Goal: Communication & Community: Answer question/provide support

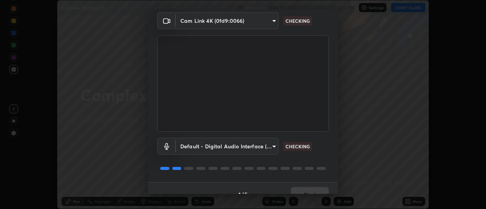
scroll to position [40, 0]
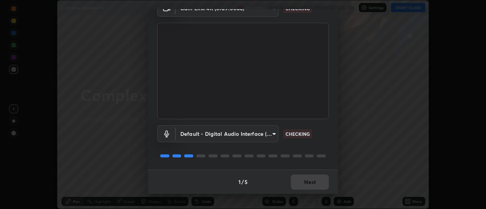
click at [310, 181] on div "1 / 5 Next" at bounding box center [243, 182] width 190 height 24
click at [311, 182] on div "1 / 5 Next" at bounding box center [243, 182] width 190 height 24
click at [312, 183] on div "1 / 5 Next" at bounding box center [243, 182] width 190 height 24
click at [315, 182] on div "1 / 5 Next" at bounding box center [243, 182] width 190 height 24
click at [316, 182] on div "1 / 5 Next" at bounding box center [243, 182] width 190 height 24
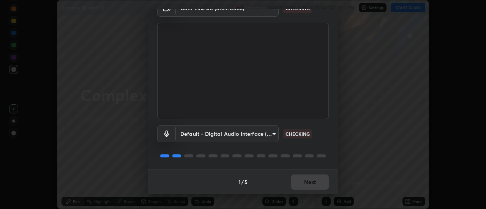
click at [318, 182] on div "1 / 5 Next" at bounding box center [243, 182] width 190 height 24
click at [319, 182] on div "1 / 5 Next" at bounding box center [243, 182] width 190 height 24
click at [318, 183] on div "1 / 5 Next" at bounding box center [243, 182] width 190 height 24
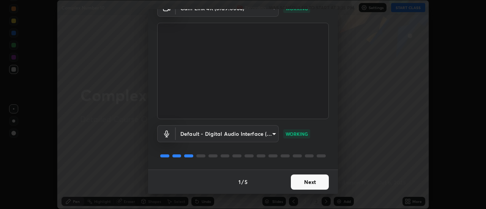
click at [319, 182] on button "Next" at bounding box center [310, 182] width 38 height 15
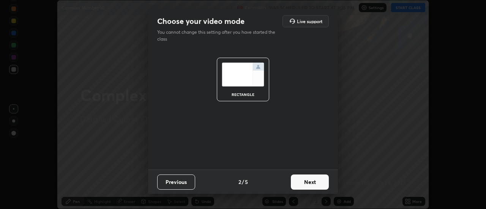
scroll to position [0, 0]
click at [319, 183] on button "Next" at bounding box center [310, 182] width 38 height 15
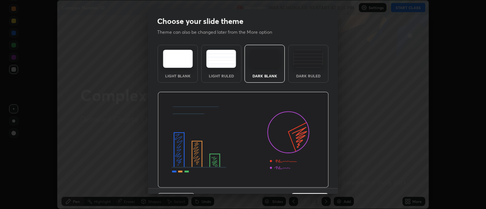
click at [322, 184] on img at bounding box center [243, 140] width 171 height 96
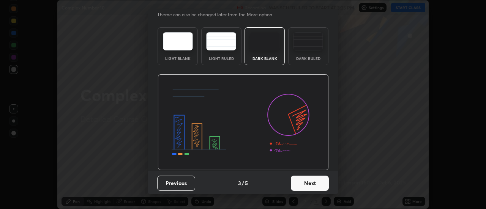
scroll to position [19, 0]
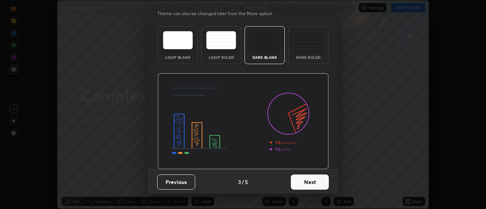
click at [320, 181] on button "Next" at bounding box center [310, 182] width 38 height 15
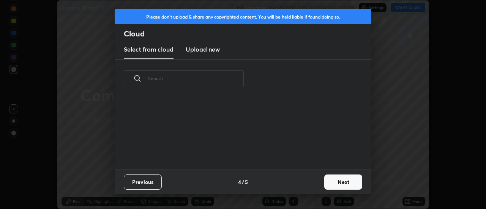
click at [330, 181] on button "Next" at bounding box center [343, 182] width 38 height 15
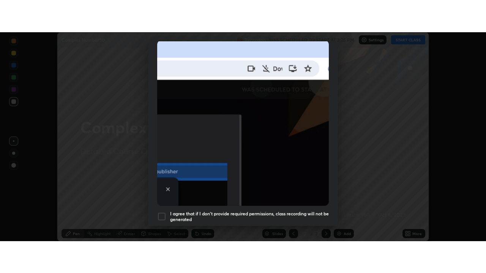
scroll to position [195, 0]
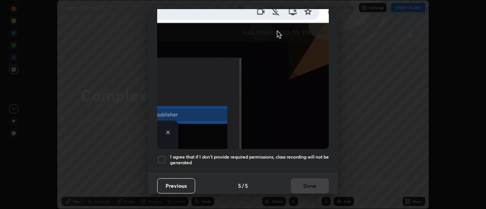
click at [291, 157] on h5 "I agree that if I don't provide required permissions, class recording will not …" at bounding box center [249, 160] width 159 height 12
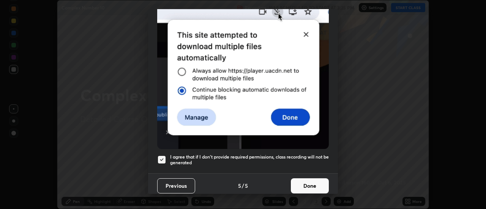
click at [323, 179] on button "Done" at bounding box center [310, 186] width 38 height 15
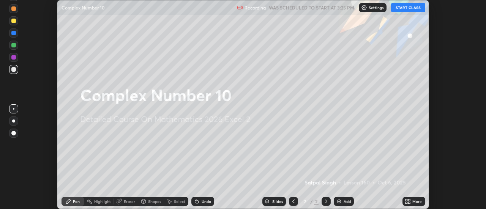
click at [414, 9] on button "START CLASS" at bounding box center [408, 7] width 34 height 9
click at [409, 203] on icon at bounding box center [410, 203] width 2 height 2
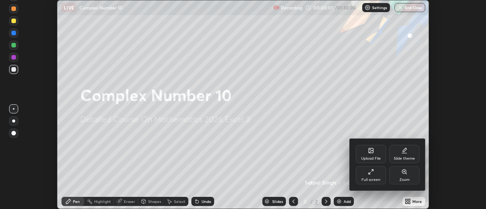
click at [382, 179] on div "Full screen" at bounding box center [371, 175] width 30 height 18
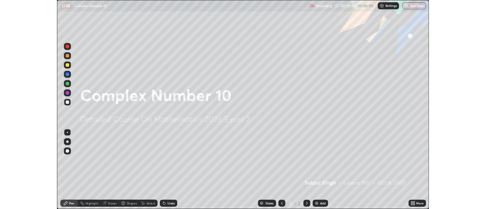
scroll to position [273, 486]
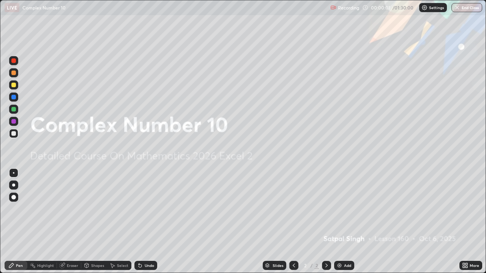
click at [345, 209] on div "Add" at bounding box center [347, 266] width 7 height 4
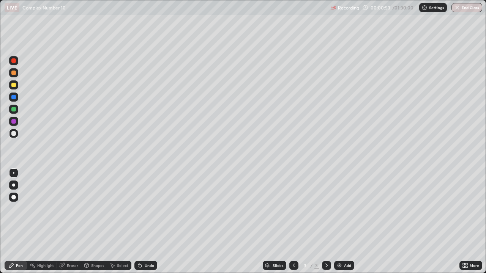
click at [141, 209] on div "Undo" at bounding box center [145, 265] width 23 height 9
click at [139, 209] on icon at bounding box center [140, 266] width 3 height 3
click at [142, 209] on div "Undo" at bounding box center [145, 265] width 23 height 9
click at [68, 209] on div "Eraser" at bounding box center [72, 266] width 11 height 4
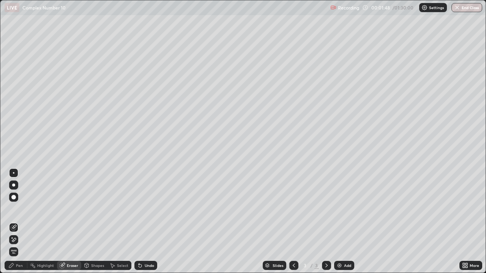
click at [19, 209] on div "Pen" at bounding box center [16, 265] width 23 height 9
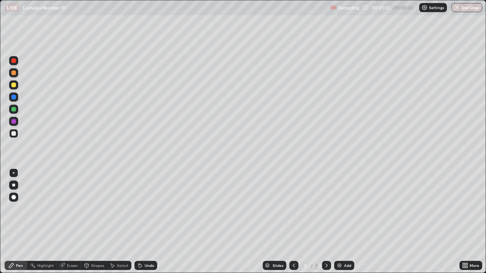
click at [65, 209] on icon at bounding box center [62, 266] width 6 height 6
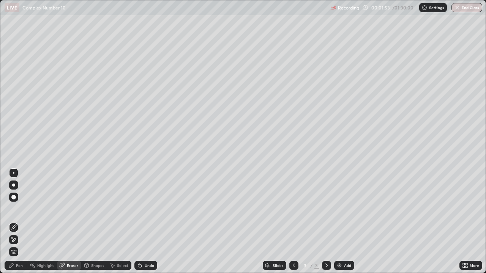
click at [19, 209] on div "Pen" at bounding box center [19, 266] width 7 height 4
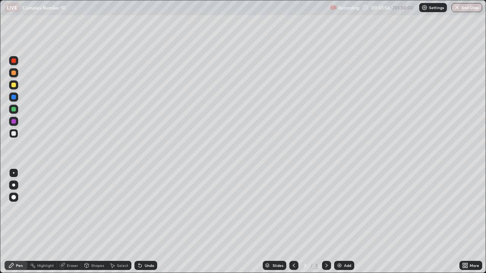
click at [70, 209] on div "Eraser" at bounding box center [72, 266] width 11 height 4
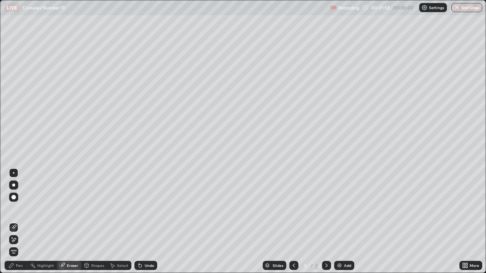
click at [21, 209] on div "Pen" at bounding box center [19, 266] width 7 height 4
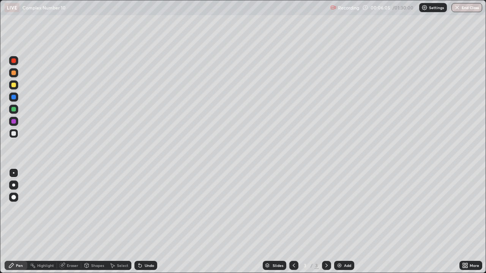
click at [76, 209] on div "Eraser" at bounding box center [72, 266] width 11 height 4
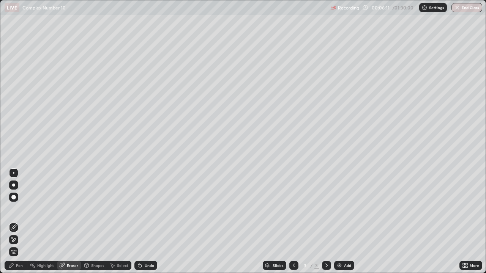
click at [22, 209] on div "Pen" at bounding box center [16, 265] width 23 height 9
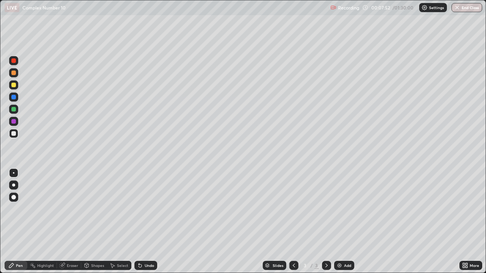
click at [75, 209] on div "Eraser" at bounding box center [72, 266] width 11 height 4
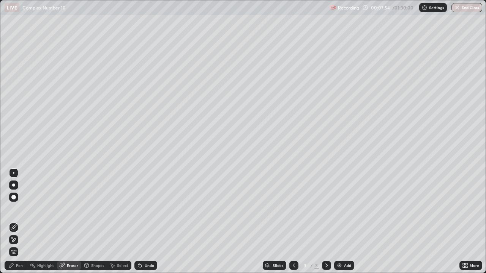
click at [16, 209] on icon at bounding box center [14, 240] width 6 height 6
click at [17, 209] on div "Pen" at bounding box center [19, 266] width 7 height 4
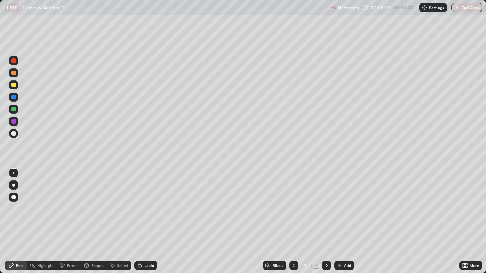
click at [148, 209] on div "Undo" at bounding box center [145, 265] width 23 height 9
click at [147, 209] on div "Undo" at bounding box center [149, 266] width 9 height 4
click at [145, 209] on div "Undo" at bounding box center [149, 266] width 9 height 4
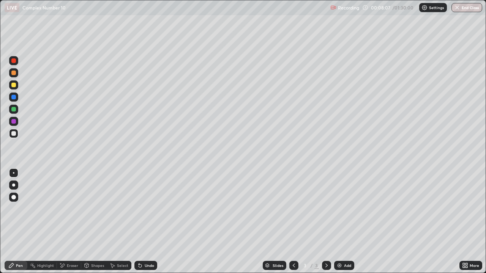
click at [143, 209] on div "Undo" at bounding box center [145, 265] width 23 height 9
click at [71, 209] on div "Eraser" at bounding box center [72, 266] width 11 height 4
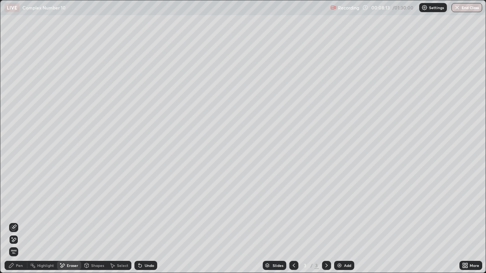
click at [19, 209] on div "Pen" at bounding box center [19, 266] width 7 height 4
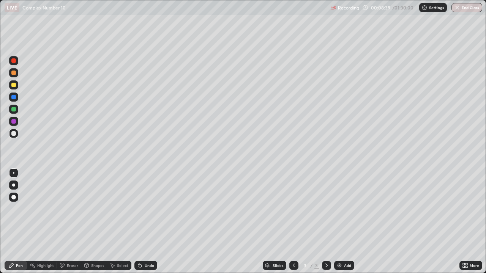
click at [128, 209] on div "Select" at bounding box center [119, 265] width 24 height 9
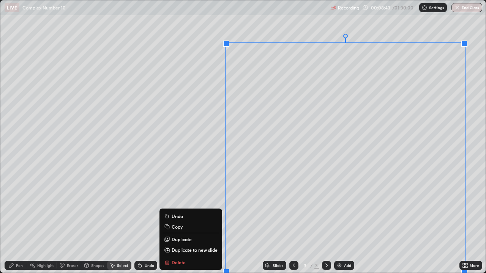
click at [188, 209] on p "Duplicate to new slide" at bounding box center [195, 250] width 46 height 6
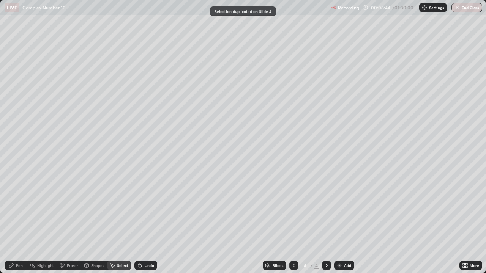
click at [19, 209] on div "Pen" at bounding box center [19, 266] width 7 height 4
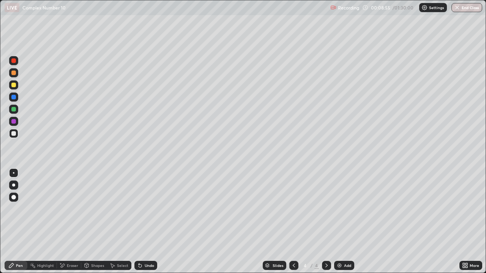
click at [69, 209] on div "Eraser" at bounding box center [72, 266] width 11 height 4
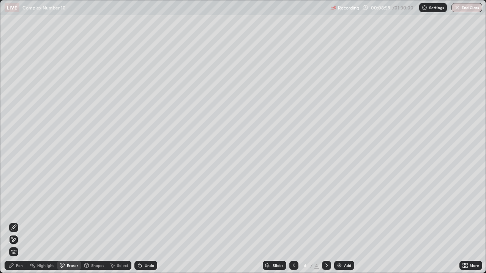
click at [22, 209] on div "Pen" at bounding box center [19, 266] width 7 height 4
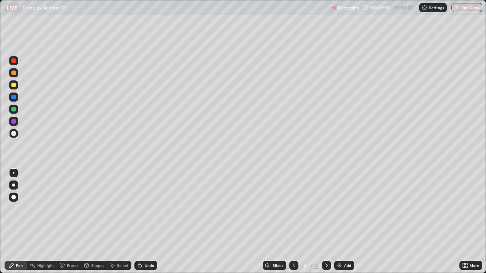
click at [64, 209] on icon at bounding box center [62, 266] width 6 height 6
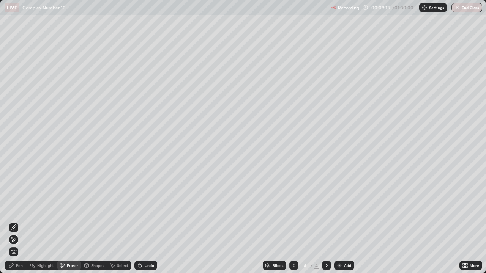
click at [16, 209] on div "Pen" at bounding box center [16, 265] width 23 height 9
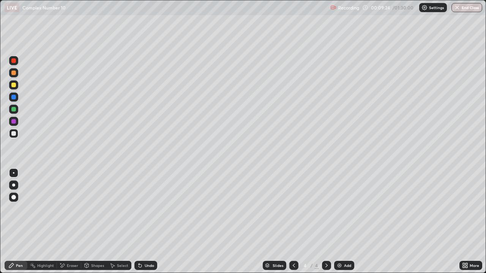
click at [116, 209] on div "Select" at bounding box center [119, 265] width 24 height 9
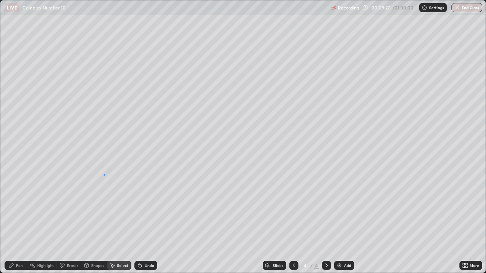
click at [104, 175] on div "0 ° Undo Copy Duplicate Duplicate to new slide Delete" at bounding box center [242, 136] width 485 height 273
click at [20, 209] on div "Pen" at bounding box center [19, 266] width 7 height 4
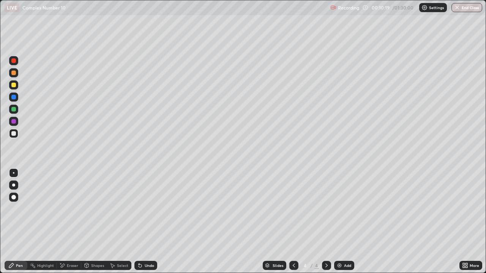
click at [123, 209] on div "Select" at bounding box center [122, 266] width 11 height 4
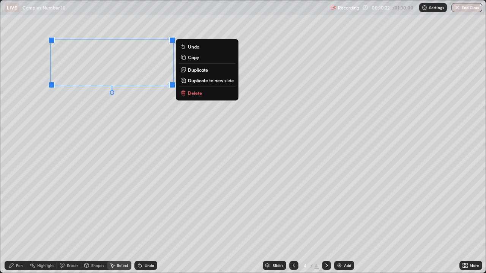
click at [81, 119] on div "0 ° Undo Copy Duplicate Duplicate to new slide Delete" at bounding box center [242, 136] width 485 height 273
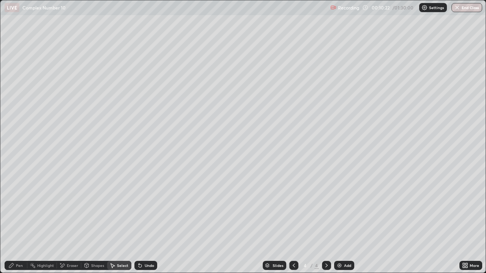
click at [14, 209] on div "Pen" at bounding box center [16, 265] width 23 height 9
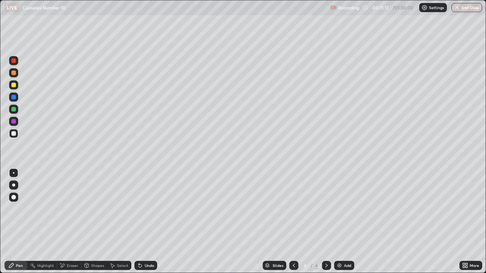
click at [464, 209] on icon at bounding box center [464, 265] width 2 height 2
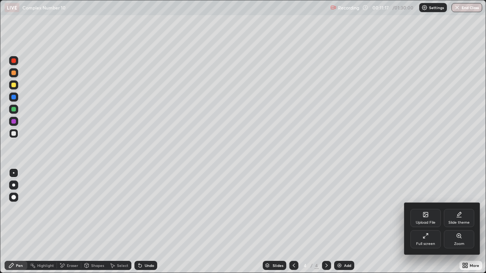
click at [419, 209] on div "Full screen" at bounding box center [426, 240] width 30 height 18
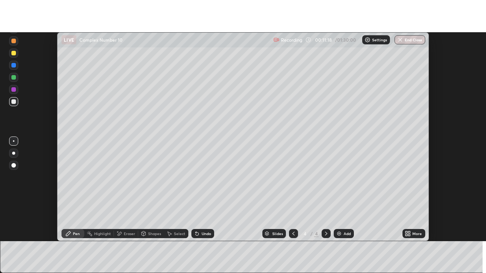
scroll to position [37773, 37496]
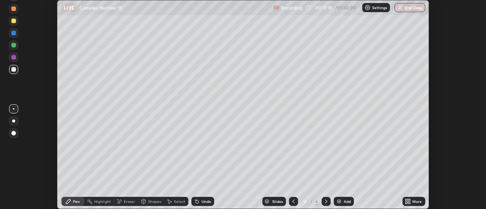
click at [415, 201] on div "More" at bounding box center [416, 202] width 9 height 4
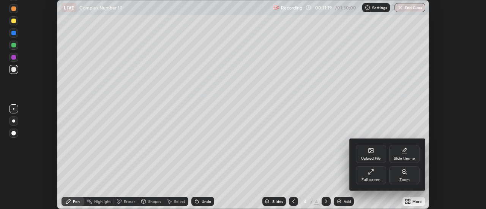
click at [373, 176] on div "Full screen" at bounding box center [371, 175] width 30 height 18
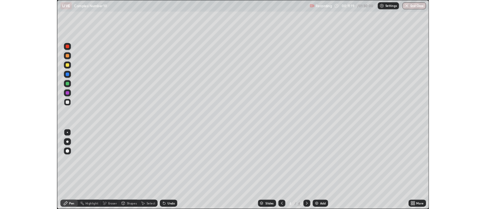
scroll to position [273, 486]
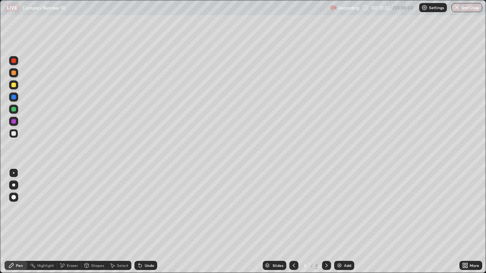
click at [294, 209] on icon at bounding box center [294, 266] width 6 height 6
click at [327, 209] on icon at bounding box center [327, 266] width 6 height 6
click at [148, 209] on div "Undo" at bounding box center [149, 266] width 9 height 4
click at [123, 209] on div "Select" at bounding box center [122, 266] width 11 height 4
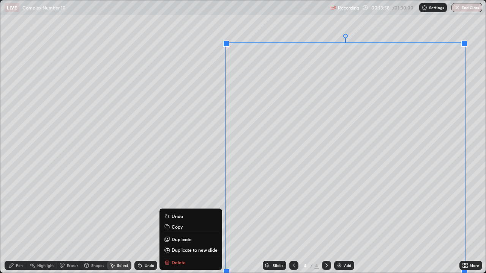
click at [185, 209] on div "Slides 4 / 4 Add" at bounding box center [308, 265] width 302 height 15
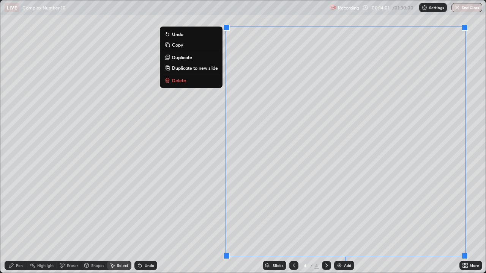
click at [187, 82] on button "Delete" at bounding box center [191, 80] width 57 height 9
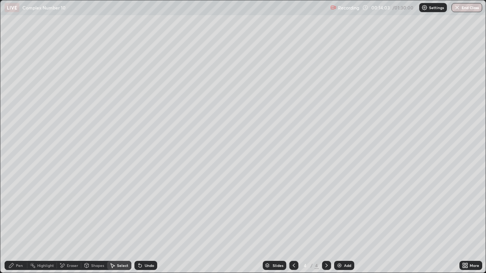
click at [22, 209] on div "Pen" at bounding box center [19, 266] width 7 height 4
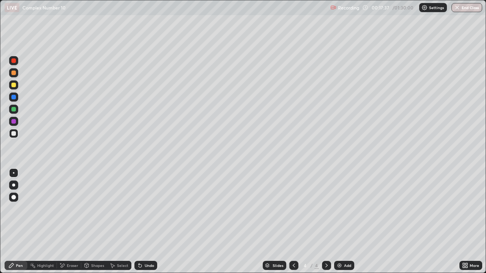
click at [463, 209] on icon at bounding box center [464, 267] width 2 height 2
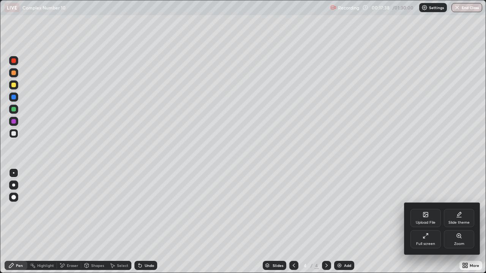
click at [425, 209] on icon at bounding box center [425, 238] width 2 height 2
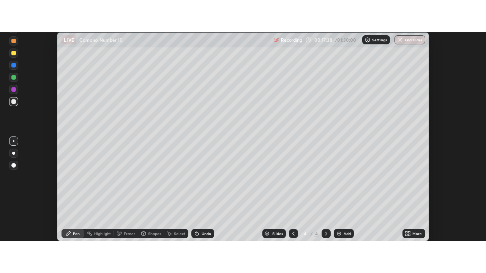
scroll to position [37773, 37496]
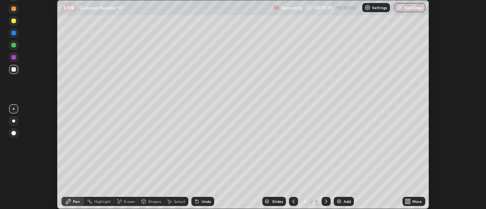
click at [406, 202] on icon at bounding box center [408, 202] width 6 height 6
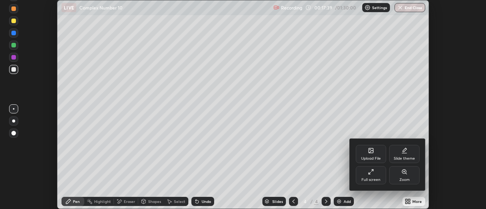
click at [360, 175] on div "Full screen" at bounding box center [371, 175] width 30 height 18
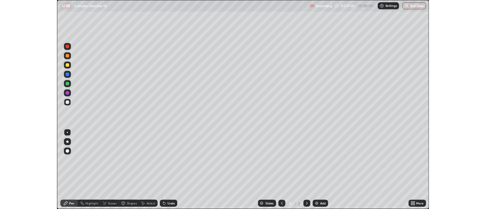
scroll to position [273, 486]
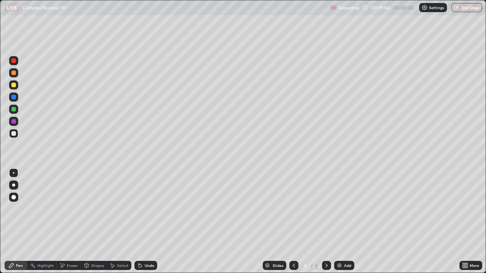
click at [117, 209] on div "Select" at bounding box center [122, 266] width 11 height 4
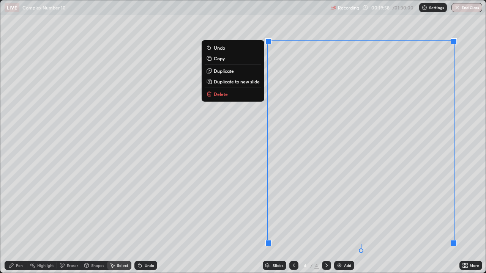
click at [245, 84] on p "Duplicate to new slide" at bounding box center [237, 82] width 46 height 6
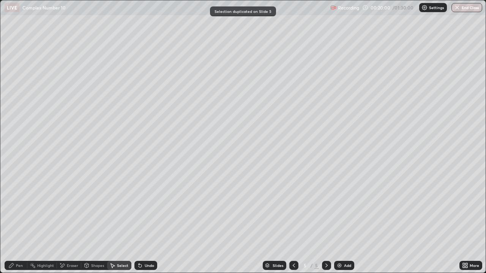
click at [25, 209] on div "Pen" at bounding box center [16, 265] width 23 height 9
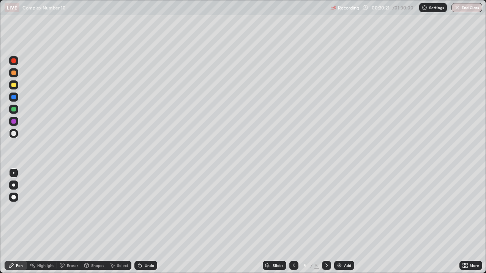
click at [63, 209] on icon at bounding box center [62, 266] width 6 height 6
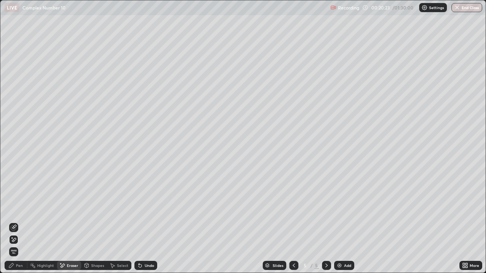
click at [16, 209] on div "Pen" at bounding box center [19, 266] width 7 height 4
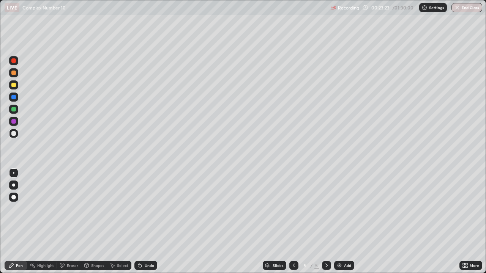
click at [12, 89] on div at bounding box center [13, 85] width 9 height 9
click at [14, 134] on div at bounding box center [13, 133] width 5 height 5
click at [139, 209] on icon at bounding box center [140, 266] width 3 height 3
click at [145, 209] on div "Undo" at bounding box center [149, 266] width 9 height 4
click at [147, 209] on div "Undo" at bounding box center [149, 266] width 9 height 4
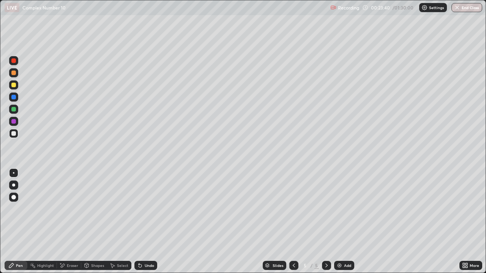
click at [149, 209] on div "Undo" at bounding box center [145, 265] width 23 height 9
click at [52, 209] on div "Highlight" at bounding box center [45, 266] width 17 height 4
click at [120, 209] on div "Select" at bounding box center [122, 266] width 11 height 4
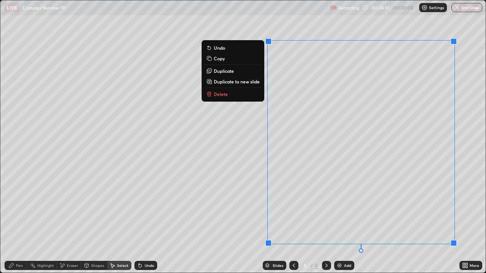
click at [221, 95] on p "Delete" at bounding box center [221, 94] width 14 height 6
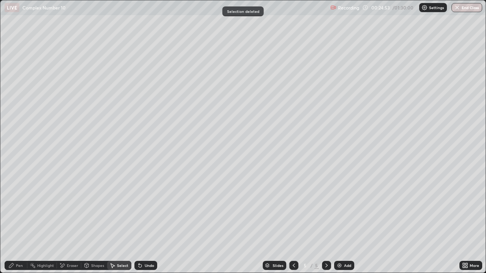
click at [22, 209] on div "Pen" at bounding box center [19, 266] width 7 height 4
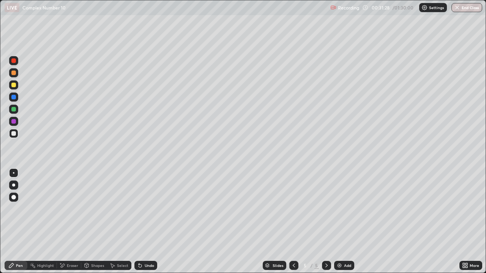
click at [73, 209] on div "Eraser" at bounding box center [69, 265] width 24 height 9
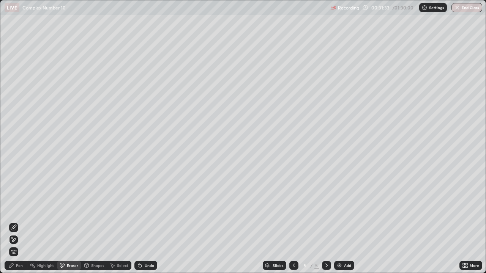
click at [125, 209] on div "Select" at bounding box center [122, 266] width 11 height 4
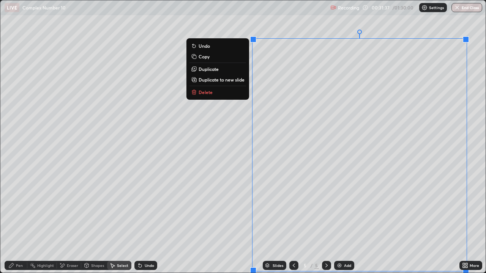
click at [223, 83] on button "Duplicate to new slide" at bounding box center [218, 79] width 57 height 9
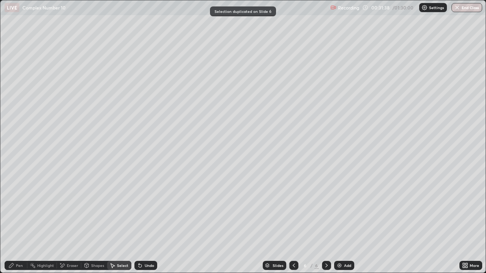
click at [19, 209] on div "Pen" at bounding box center [19, 266] width 7 height 4
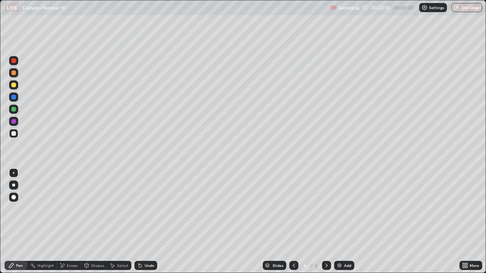
click at [67, 209] on div "Eraser" at bounding box center [72, 266] width 11 height 4
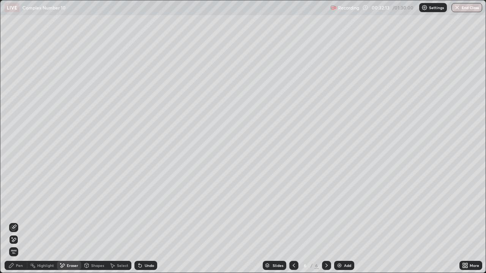
click at [145, 209] on div "Undo" at bounding box center [149, 266] width 9 height 4
click at [21, 209] on div "Pen" at bounding box center [19, 266] width 7 height 4
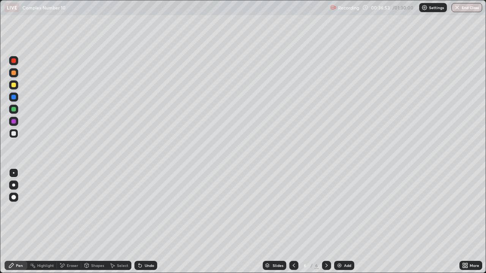
click at [116, 209] on div "Select" at bounding box center [119, 265] width 24 height 9
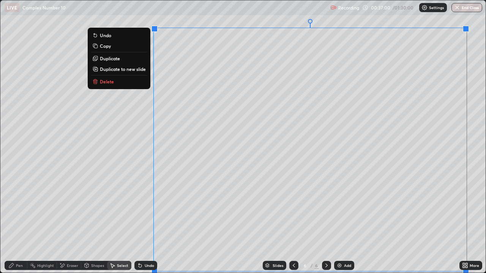
click at [105, 83] on p "Delete" at bounding box center [107, 82] width 14 height 6
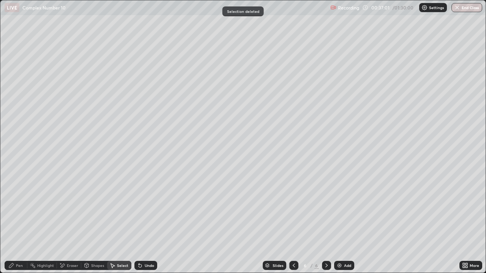
click at [17, 209] on div "Pen" at bounding box center [19, 266] width 7 height 4
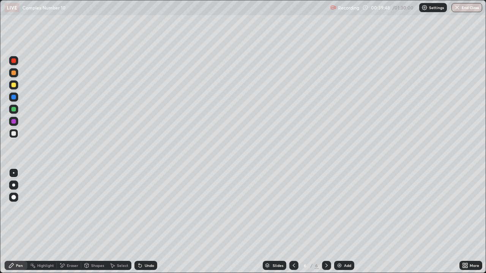
click at [74, 209] on div "Eraser" at bounding box center [72, 266] width 11 height 4
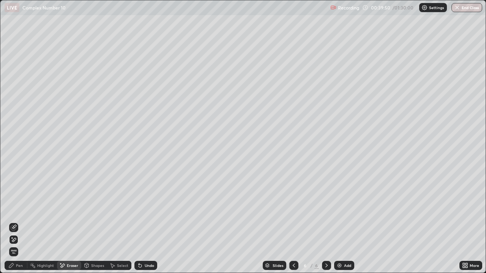
click at [23, 209] on div "Pen" at bounding box center [16, 265] width 23 height 9
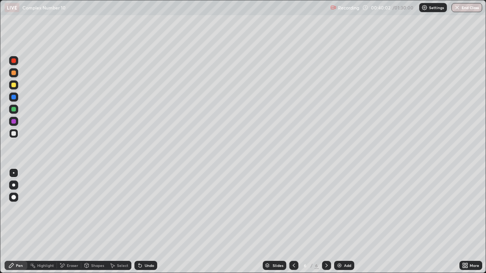
click at [76, 209] on div "Eraser" at bounding box center [72, 266] width 11 height 4
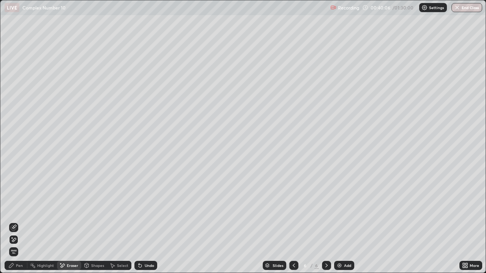
click at [23, 209] on div "Pen" at bounding box center [16, 265] width 23 height 9
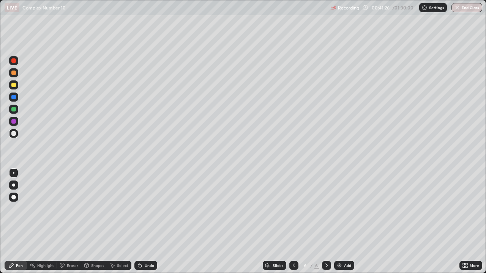
click at [139, 209] on icon at bounding box center [140, 266] width 3 height 3
click at [146, 209] on div "Undo" at bounding box center [149, 266] width 9 height 4
click at [337, 209] on img at bounding box center [340, 266] width 6 height 6
click at [74, 209] on div "Eraser" at bounding box center [72, 266] width 11 height 4
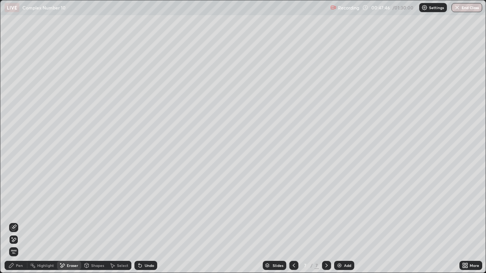
click at [18, 209] on div "Pen" at bounding box center [16, 265] width 23 height 9
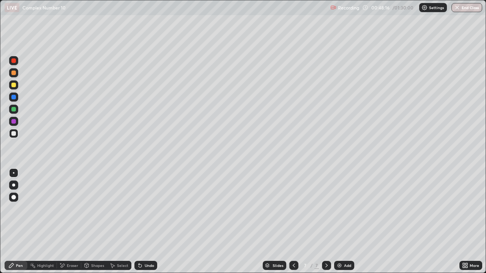
click at [47, 209] on div "Highlight" at bounding box center [45, 266] width 17 height 4
click at [67, 209] on div "Eraser" at bounding box center [72, 266] width 11 height 4
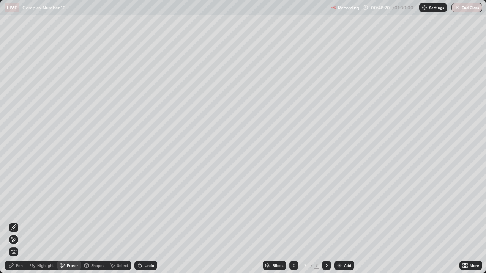
click at [9, 209] on icon at bounding box center [11, 266] width 5 height 5
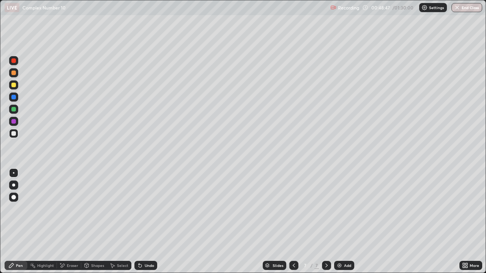
click at [150, 209] on div "Undo" at bounding box center [149, 266] width 9 height 4
click at [74, 209] on div "Eraser" at bounding box center [72, 266] width 11 height 4
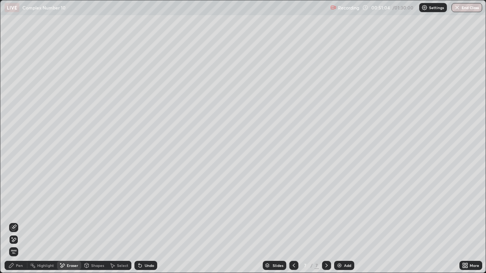
click at [20, 209] on div "Pen" at bounding box center [19, 266] width 7 height 4
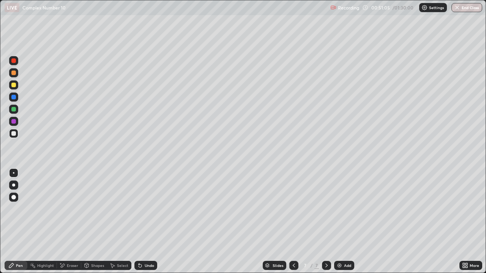
click at [15, 87] on div at bounding box center [13, 85] width 5 height 5
click at [117, 209] on div "Select" at bounding box center [122, 266] width 11 height 4
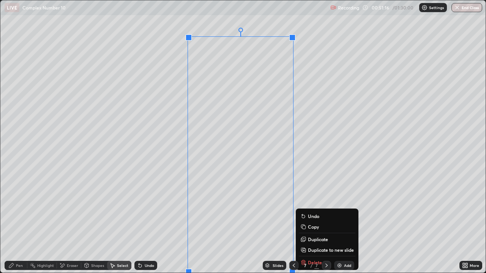
click at [314, 209] on p "Duplicate" at bounding box center [318, 240] width 20 height 6
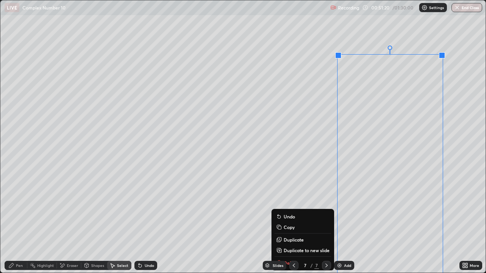
click at [73, 209] on div "Eraser" at bounding box center [72, 266] width 11 height 4
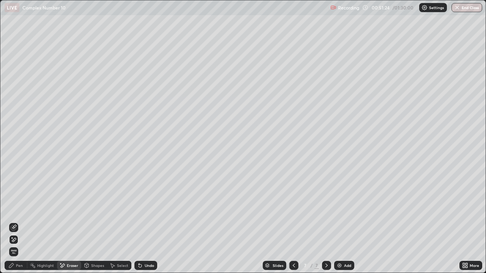
click at [21, 209] on div "Pen" at bounding box center [19, 266] width 7 height 4
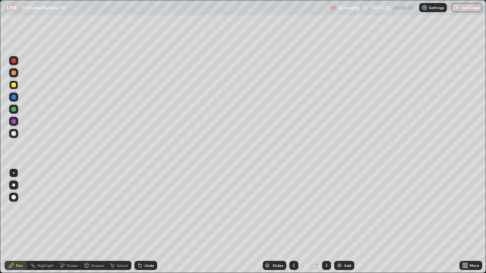
click at [70, 209] on div "Eraser" at bounding box center [72, 266] width 11 height 4
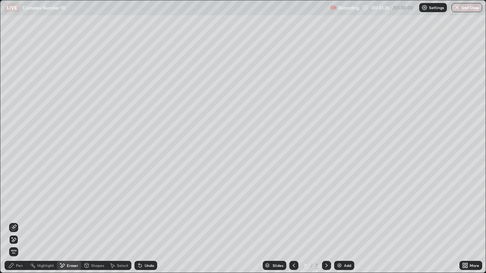
click at [95, 209] on div "Shapes" at bounding box center [97, 266] width 13 height 4
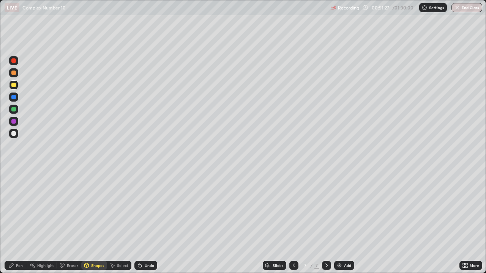
click at [121, 209] on div "Select" at bounding box center [122, 266] width 11 height 4
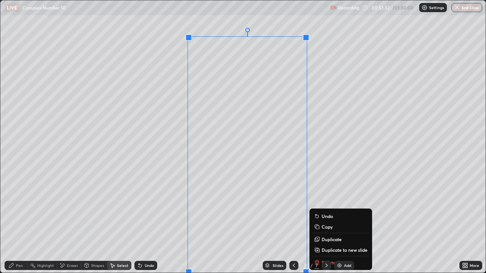
click at [325, 209] on p "Duplicate" at bounding box center [332, 240] width 20 height 6
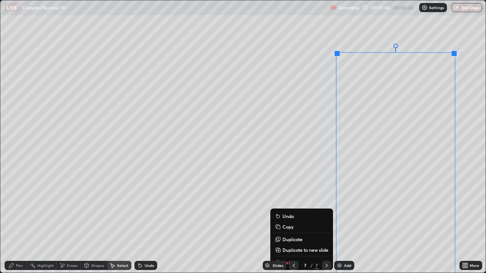
click at [303, 181] on div "0 ° Undo Copy Duplicate Duplicate to new slide Delete" at bounding box center [242, 136] width 485 height 273
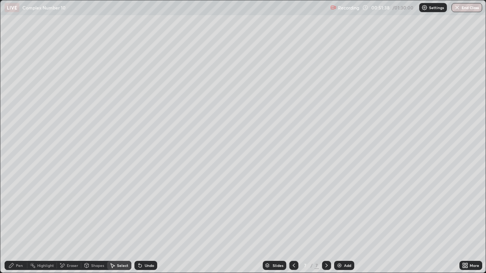
click at [20, 209] on div "Pen" at bounding box center [19, 266] width 7 height 4
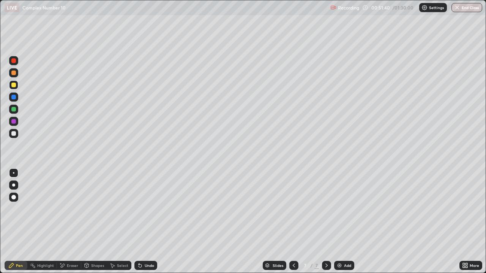
click at [14, 134] on div at bounding box center [13, 133] width 5 height 5
click at [118, 209] on div "Select" at bounding box center [122, 266] width 11 height 4
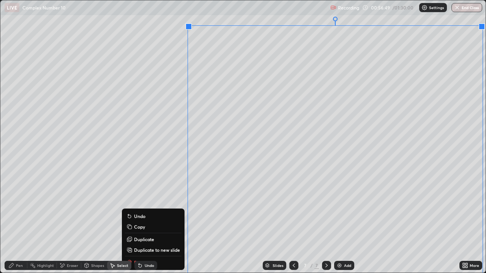
click at [158, 209] on p "Duplicate to new slide" at bounding box center [157, 250] width 46 height 6
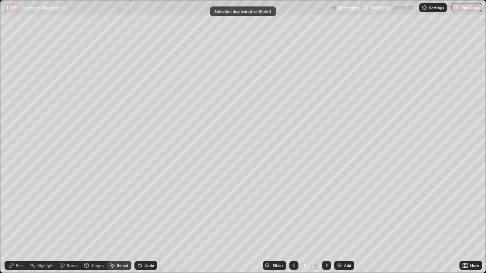
click at [21, 209] on div "Pen" at bounding box center [19, 266] width 7 height 4
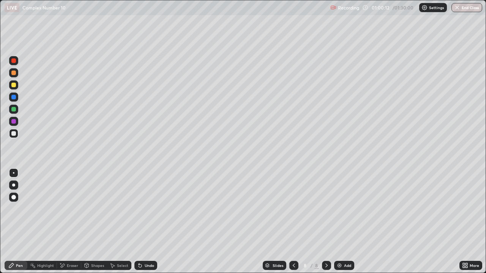
click at [125, 209] on div "Select" at bounding box center [122, 266] width 11 height 4
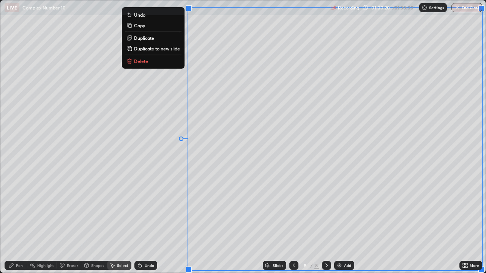
click at [168, 65] on button "Delete" at bounding box center [153, 61] width 57 height 9
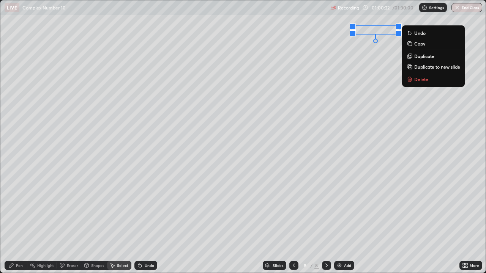
click at [421, 78] on p "Delete" at bounding box center [421, 79] width 14 height 6
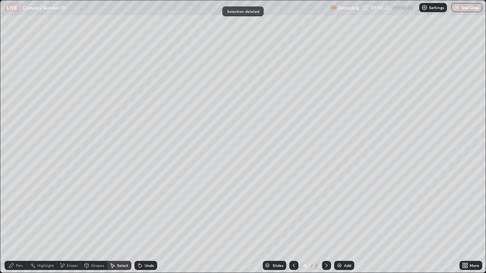
click at [464, 209] on icon at bounding box center [464, 267] width 2 height 2
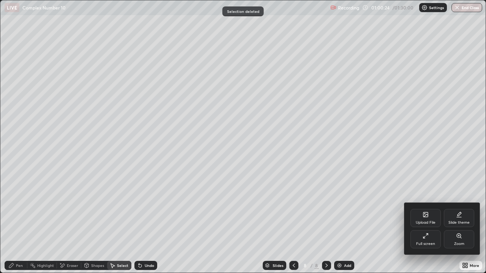
click at [435, 209] on div "Full screen" at bounding box center [426, 240] width 30 height 18
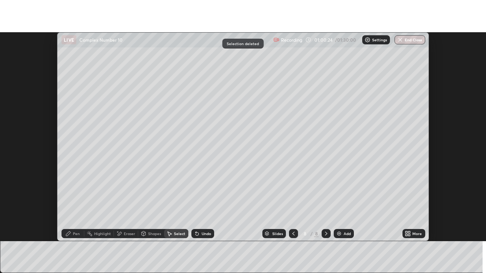
scroll to position [37773, 37496]
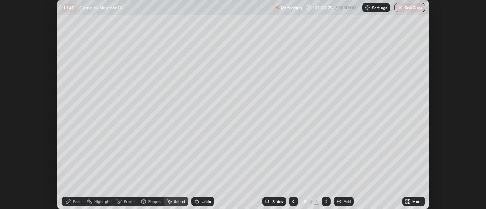
click at [420, 202] on div "More" at bounding box center [416, 202] width 9 height 4
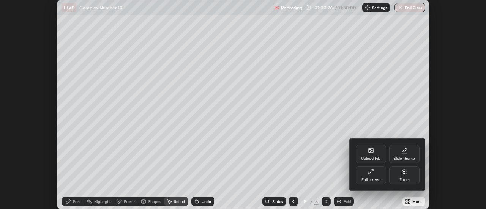
click at [382, 180] on div "Full screen" at bounding box center [371, 175] width 30 height 18
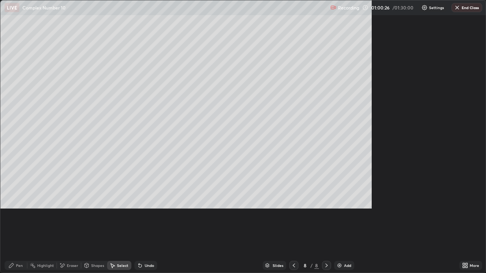
scroll to position [273, 486]
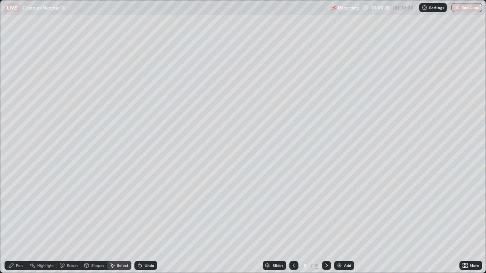
click at [21, 209] on div "Pen" at bounding box center [19, 266] width 7 height 4
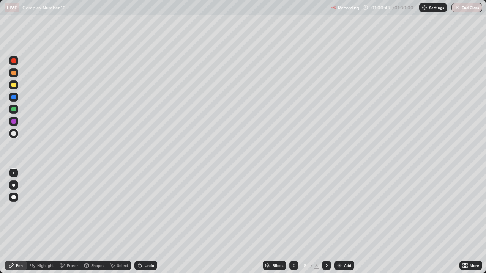
click at [139, 209] on icon at bounding box center [140, 266] width 3 height 3
click at [150, 209] on div "Undo" at bounding box center [149, 266] width 9 height 4
click at [148, 209] on div "Undo" at bounding box center [149, 266] width 9 height 4
click at [76, 209] on div "Eraser" at bounding box center [72, 266] width 11 height 4
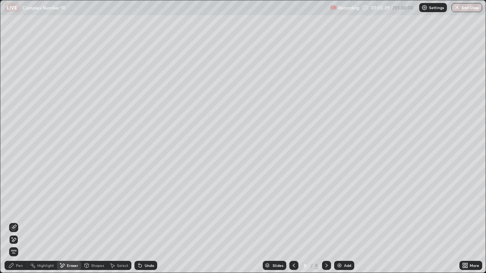
click at [21, 209] on div "Pen" at bounding box center [19, 266] width 7 height 4
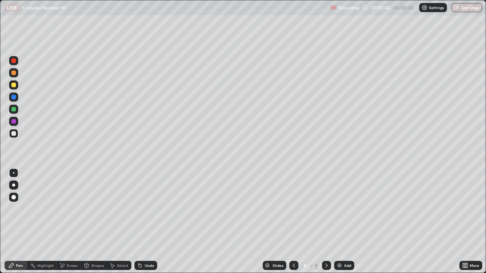
click at [70, 209] on div "Eraser" at bounding box center [72, 266] width 11 height 4
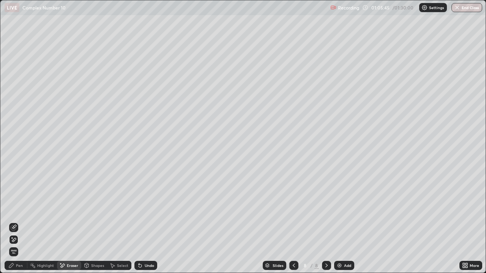
click at [20, 209] on div "Pen" at bounding box center [19, 266] width 7 height 4
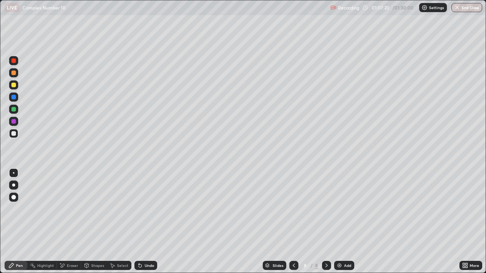
click at [49, 209] on div "Highlight" at bounding box center [45, 266] width 17 height 4
click at [13, 134] on div at bounding box center [13, 133] width 5 height 5
click at [17, 209] on div "Pen" at bounding box center [16, 265] width 23 height 9
click at [115, 209] on div "Select" at bounding box center [119, 265] width 24 height 9
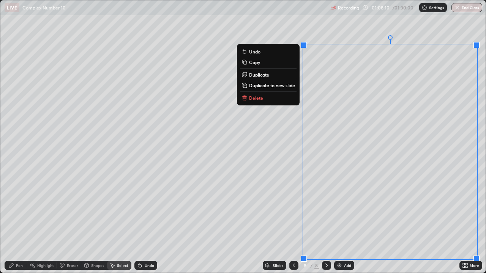
click at [258, 86] on p "Duplicate to new slide" at bounding box center [272, 85] width 46 height 6
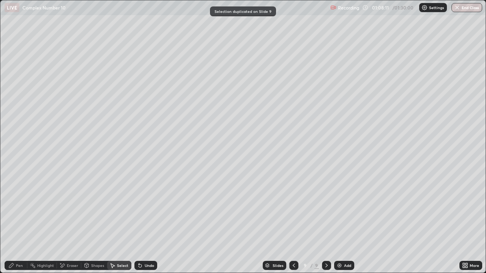
click at [22, 209] on div "Pen" at bounding box center [19, 266] width 7 height 4
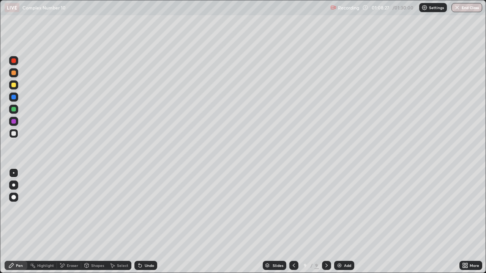
click at [147, 209] on div "Undo" at bounding box center [149, 266] width 9 height 4
click at [145, 209] on div "Undo" at bounding box center [149, 266] width 9 height 4
click at [141, 209] on icon at bounding box center [140, 266] width 3 height 3
click at [142, 209] on div "Undo" at bounding box center [145, 265] width 23 height 9
click at [143, 209] on div "Undo" at bounding box center [145, 265] width 23 height 9
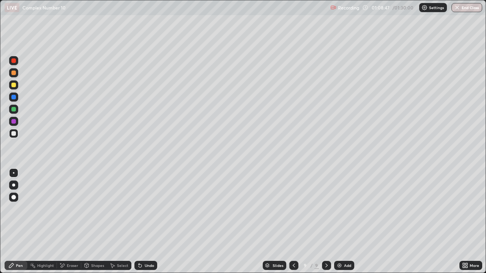
click at [146, 209] on div "Undo" at bounding box center [145, 265] width 23 height 9
click at [142, 209] on div "Undo" at bounding box center [145, 265] width 23 height 9
click at [146, 209] on div "Undo" at bounding box center [145, 265] width 23 height 9
click at [143, 209] on div "Undo" at bounding box center [145, 265] width 23 height 9
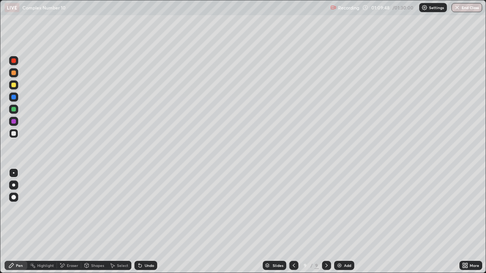
click at [145, 209] on div "Undo" at bounding box center [149, 266] width 9 height 4
click at [146, 209] on div "Undo" at bounding box center [149, 266] width 9 height 4
click at [145, 209] on div "Undo" at bounding box center [149, 266] width 9 height 4
click at [148, 209] on div "Undo" at bounding box center [149, 266] width 9 height 4
click at [145, 209] on div "Undo" at bounding box center [149, 266] width 9 height 4
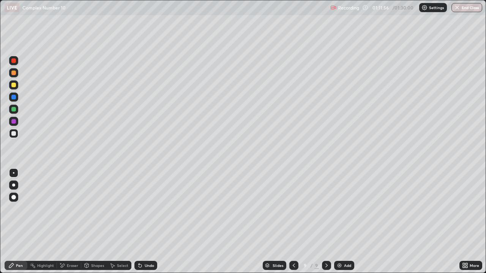
click at [123, 209] on div "Select" at bounding box center [119, 265] width 24 height 9
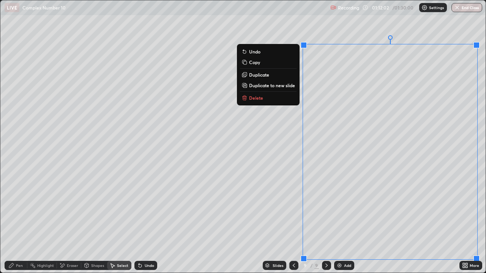
click at [259, 98] on p "Delete" at bounding box center [256, 98] width 14 height 6
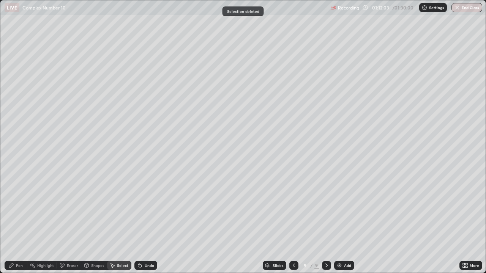
click at [20, 209] on div "Pen" at bounding box center [19, 266] width 7 height 4
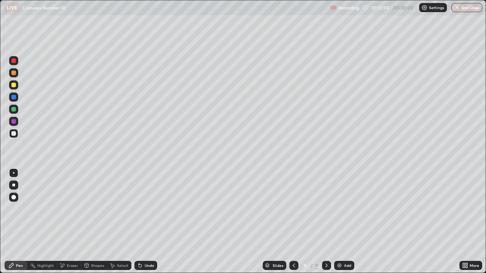
click at [150, 209] on div "Undo" at bounding box center [145, 265] width 23 height 9
click at [150, 209] on div "Undo" at bounding box center [149, 266] width 9 height 4
click at [153, 209] on div "Undo" at bounding box center [145, 265] width 23 height 9
click at [471, 8] on button "End Class" at bounding box center [467, 7] width 30 height 9
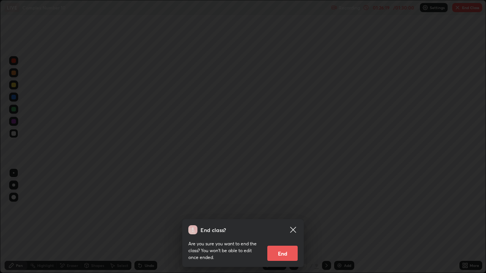
click at [280, 209] on button "End" at bounding box center [282, 253] width 30 height 15
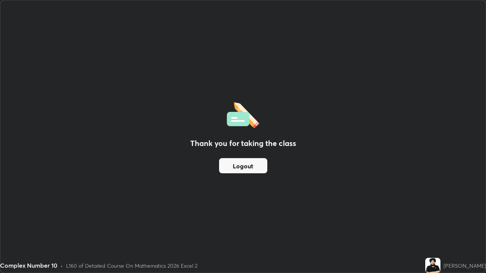
click at [251, 167] on button "Logout" at bounding box center [243, 165] width 48 height 15
